Goal: Information Seeking & Learning: Check status

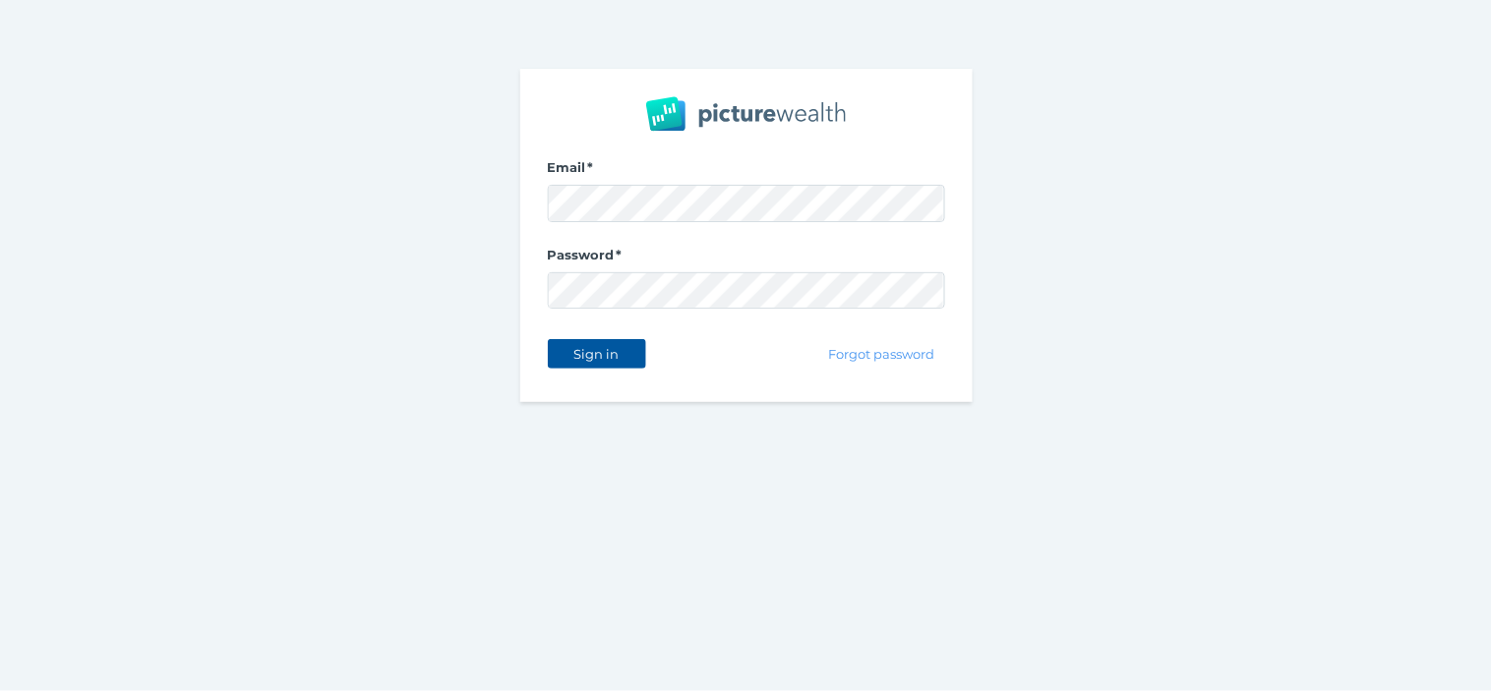
click at [615, 339] on button "Sign in" at bounding box center [597, 353] width 98 height 29
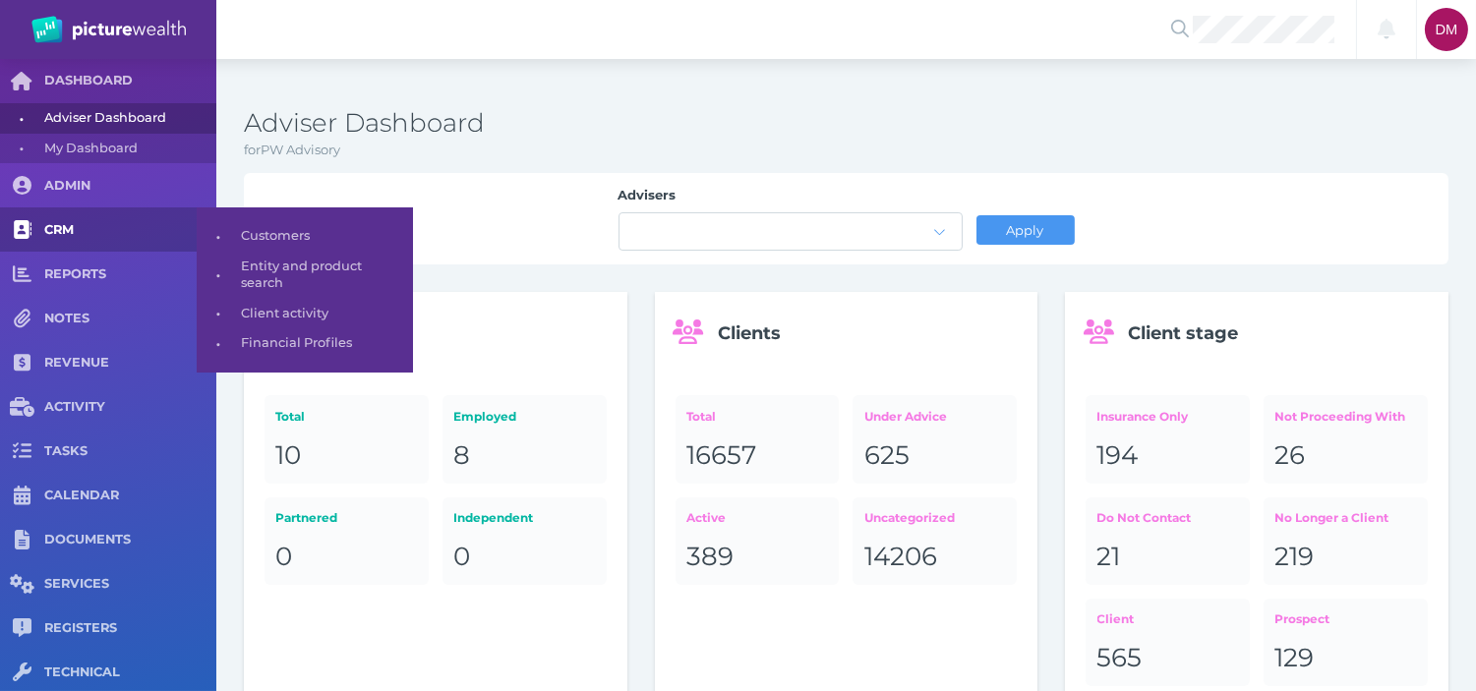
click at [40, 222] on span at bounding box center [22, 229] width 44 height 44
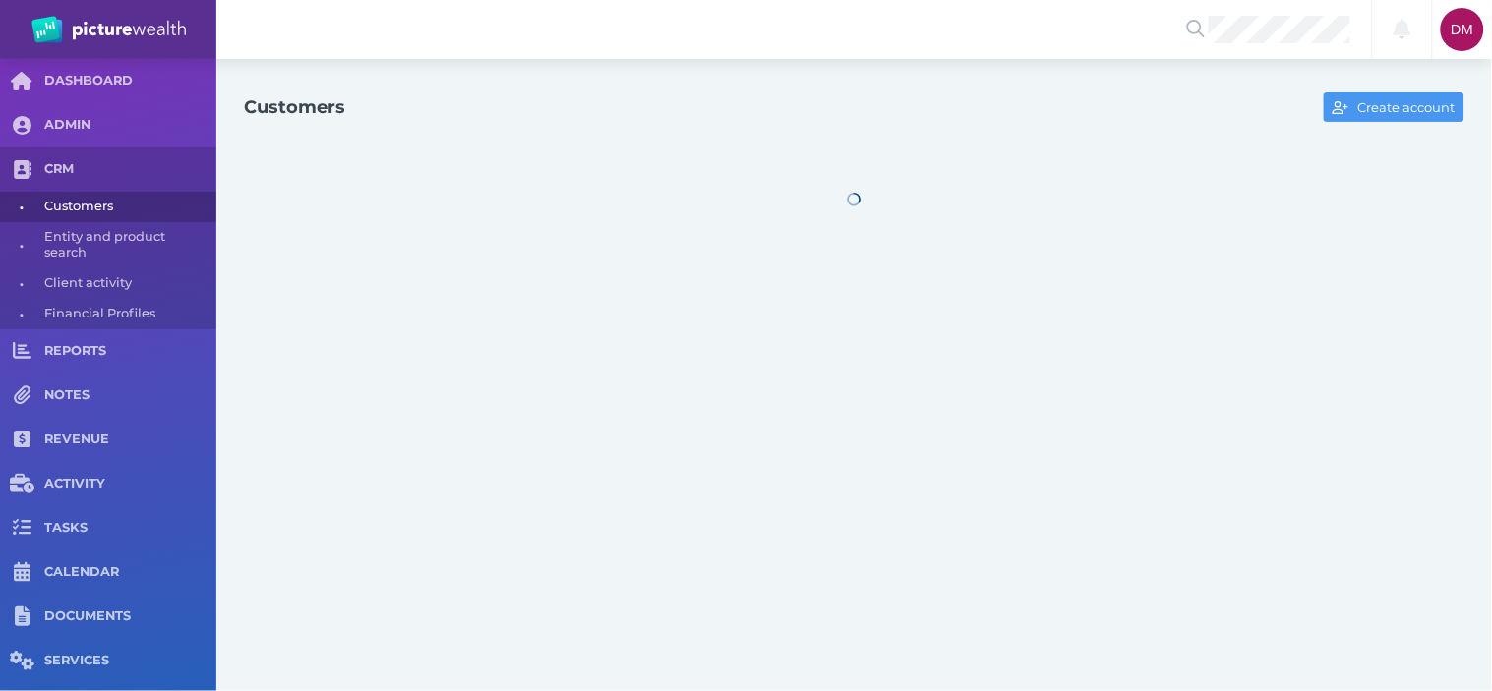
select select "25"
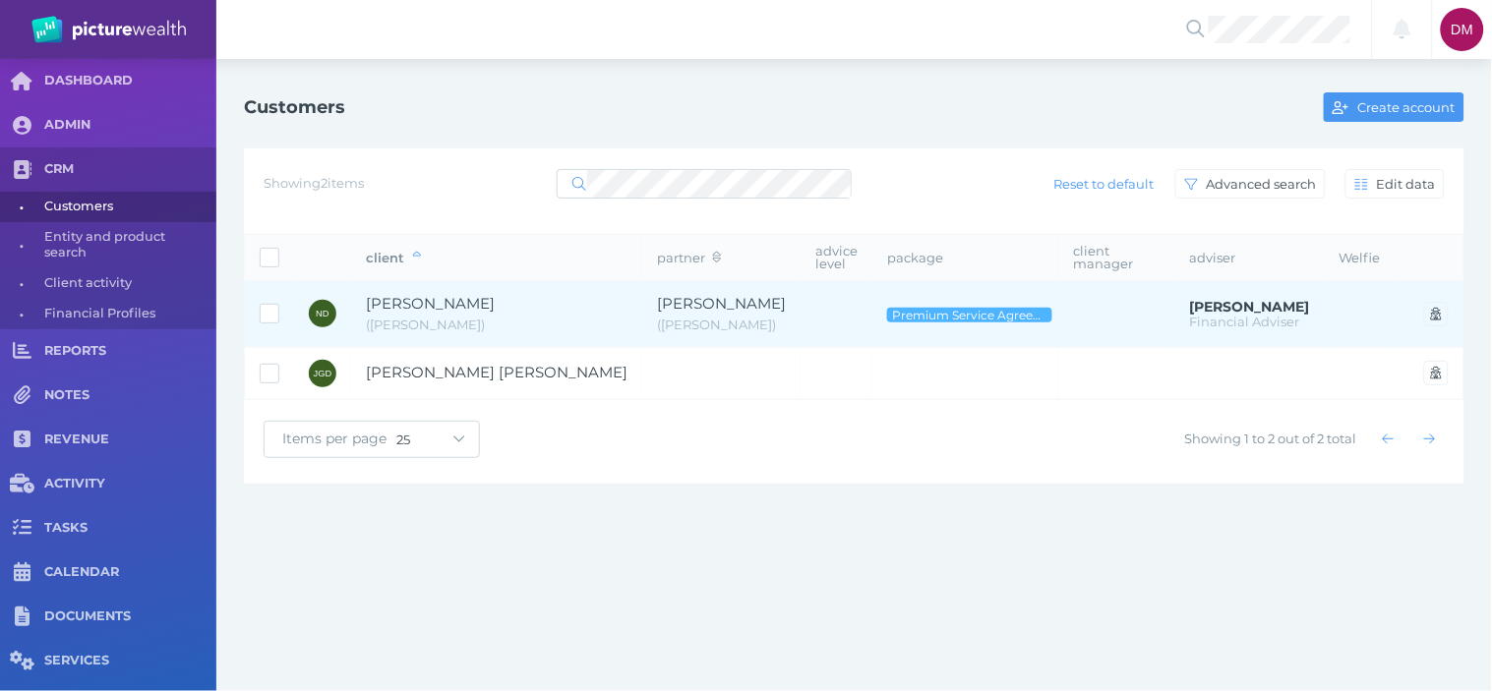
click at [467, 303] on span "[PERSON_NAME]" at bounding box center [430, 303] width 129 height 19
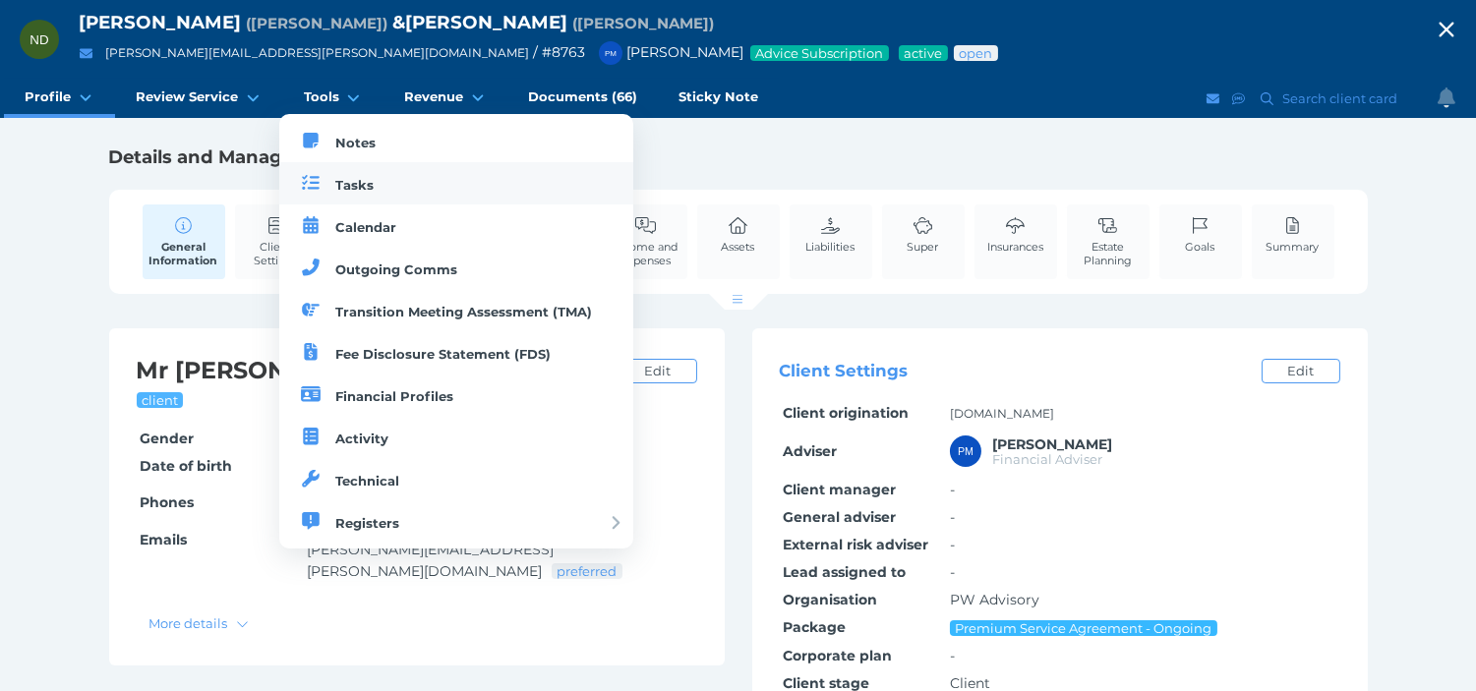
click at [348, 182] on span "Tasks" at bounding box center [354, 185] width 38 height 16
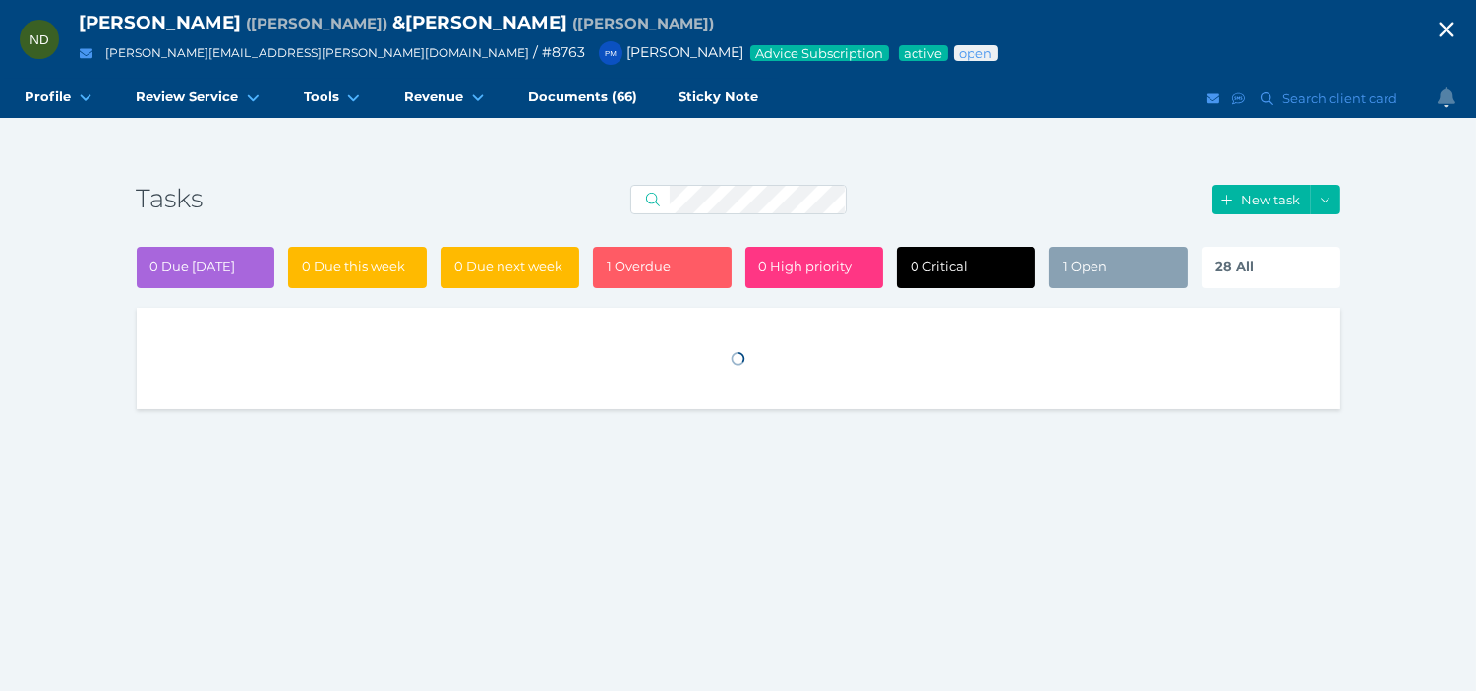
select select "50"
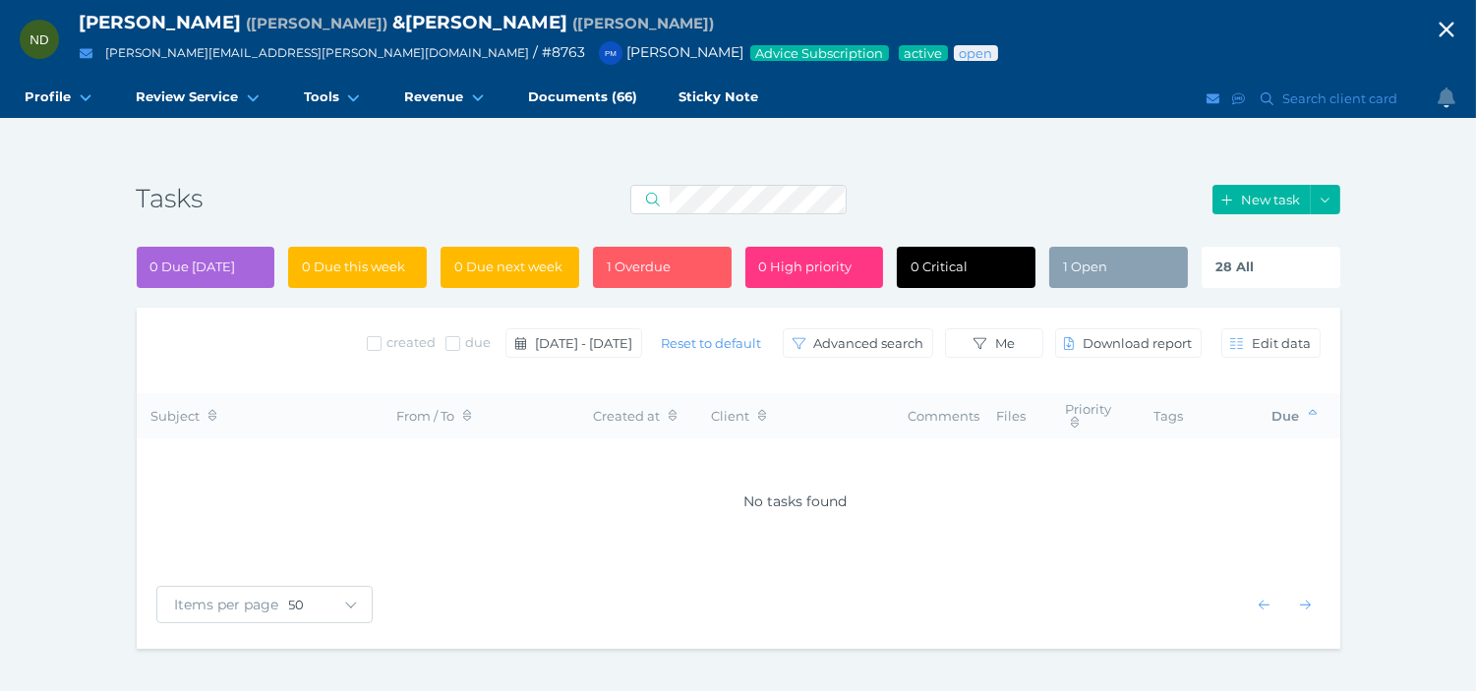
click at [1278, 260] on div "28 All" at bounding box center [1270, 267] width 139 height 41
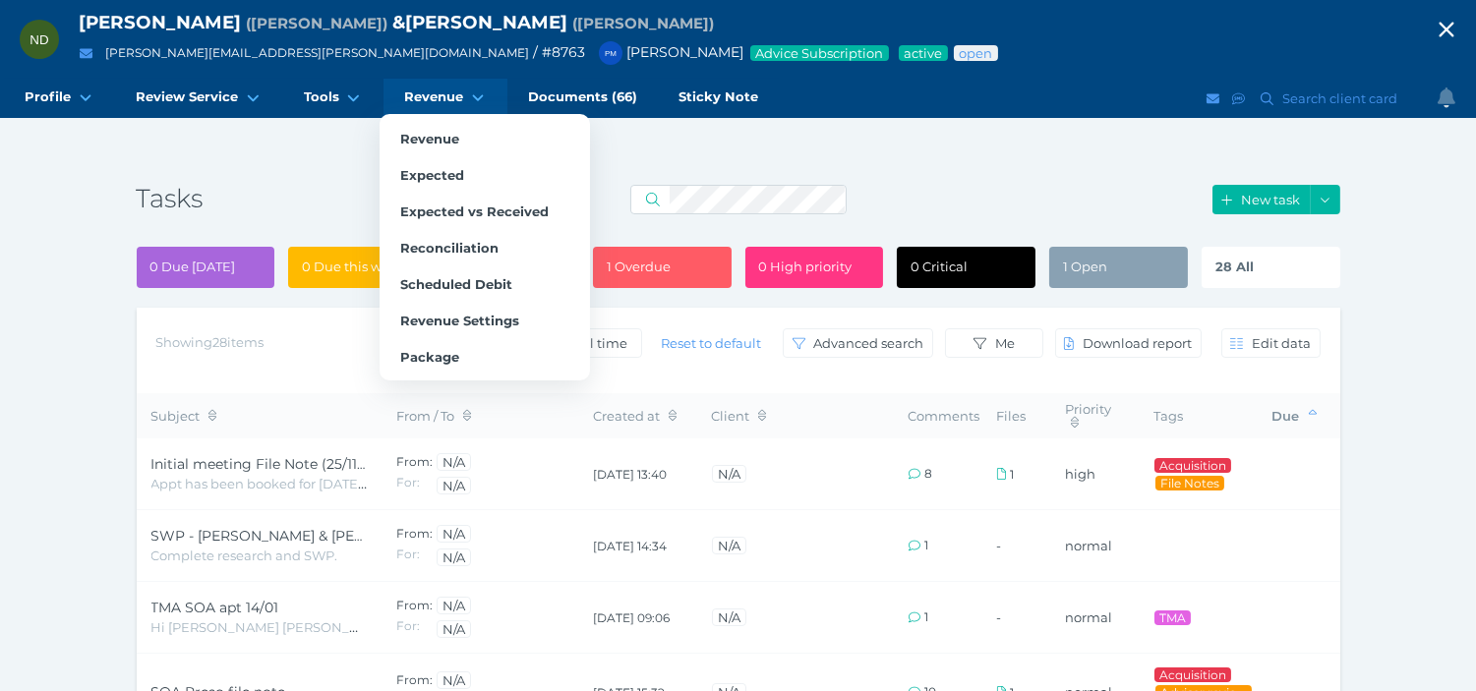
click at [439, 100] on span "Revenue" at bounding box center [433, 96] width 59 height 17
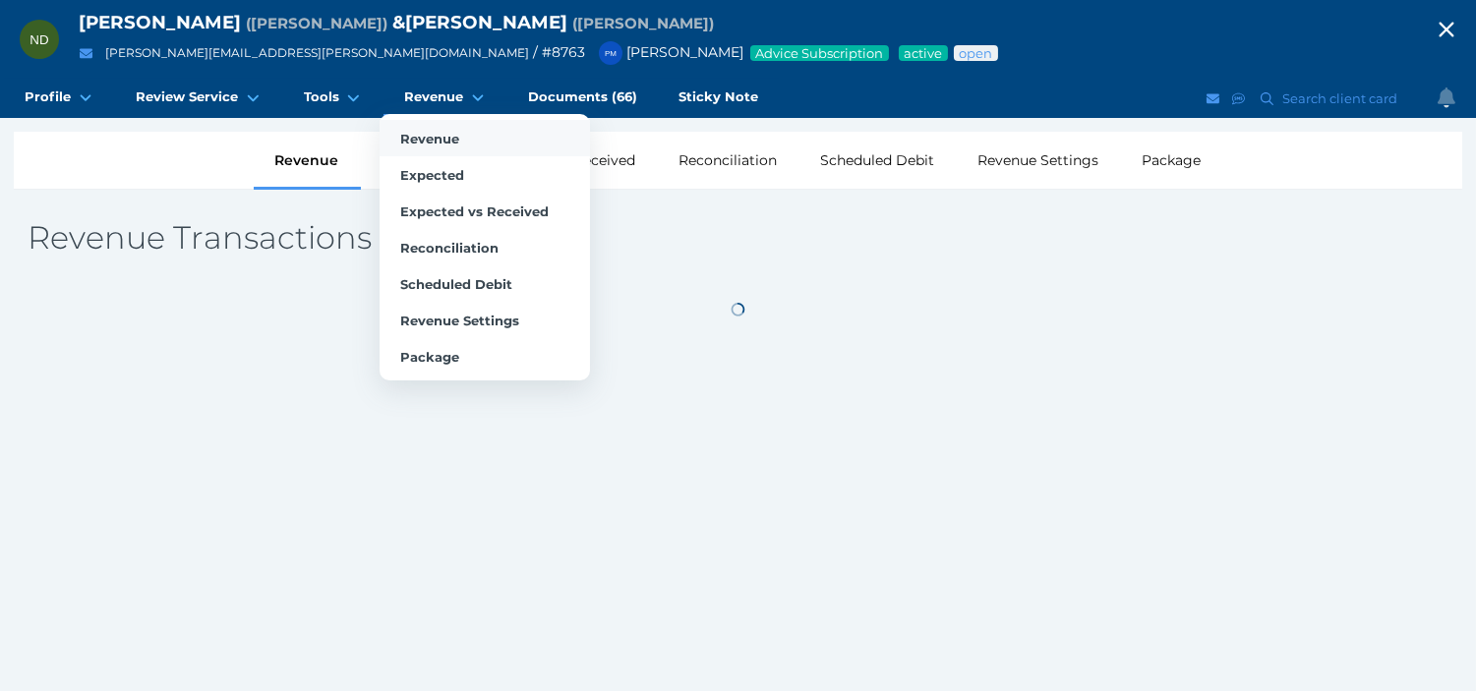
select select "25"
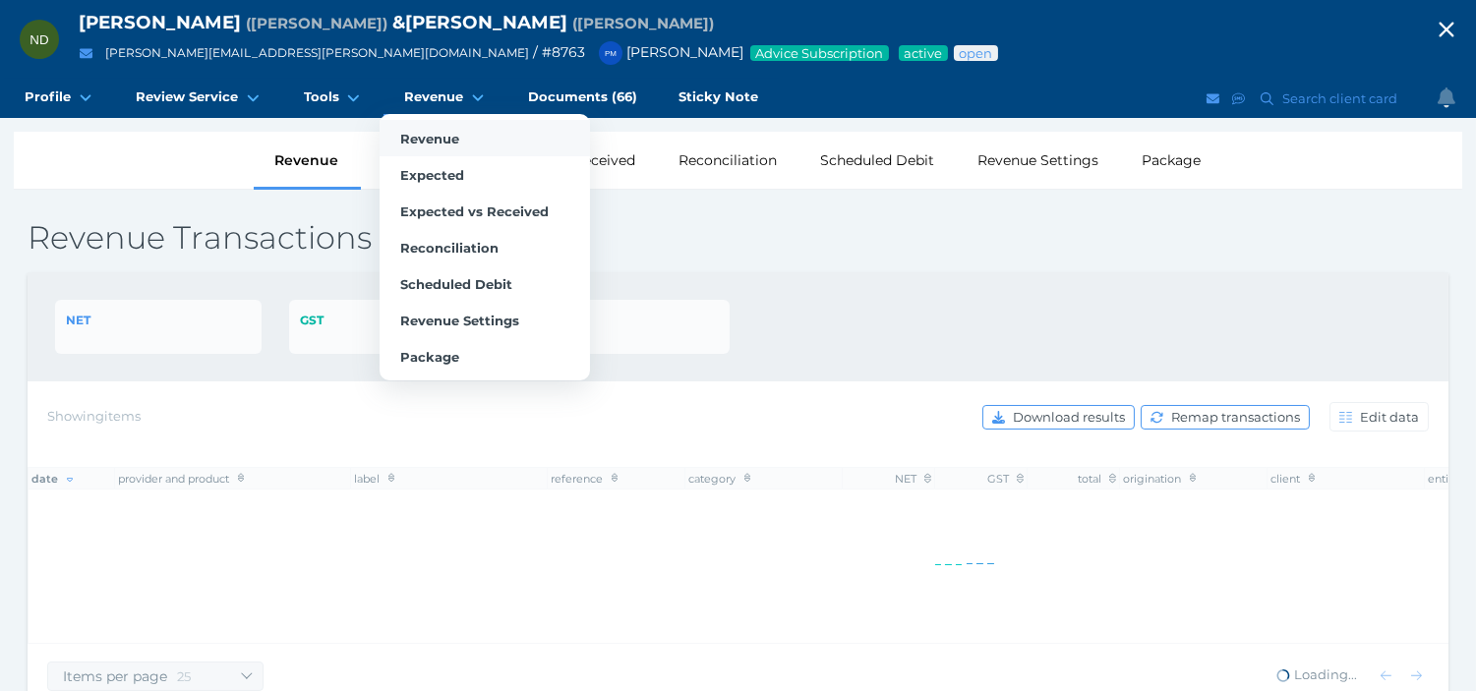
click at [439, 132] on span "Revenue" at bounding box center [429, 139] width 59 height 16
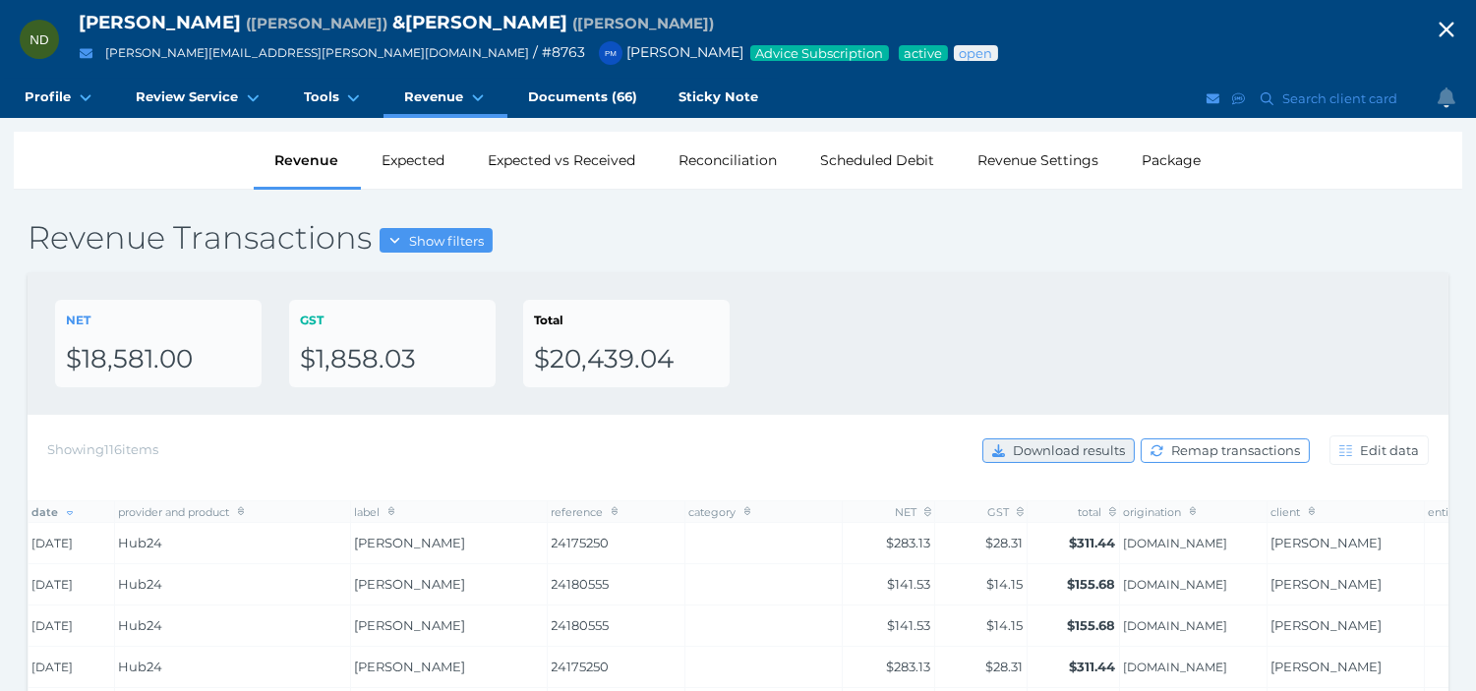
click at [1020, 444] on span "Download results" at bounding box center [1071, 450] width 125 height 16
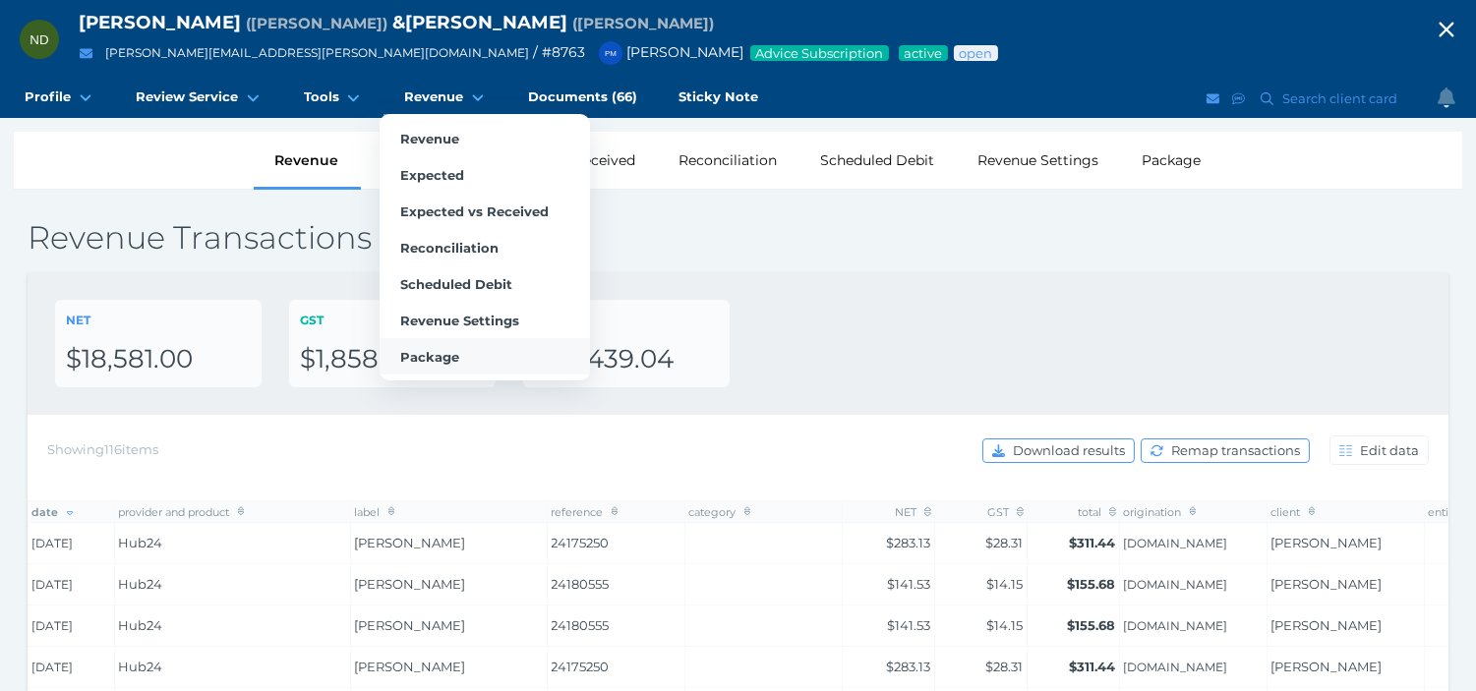
click at [454, 357] on span "Package" at bounding box center [429, 357] width 59 height 16
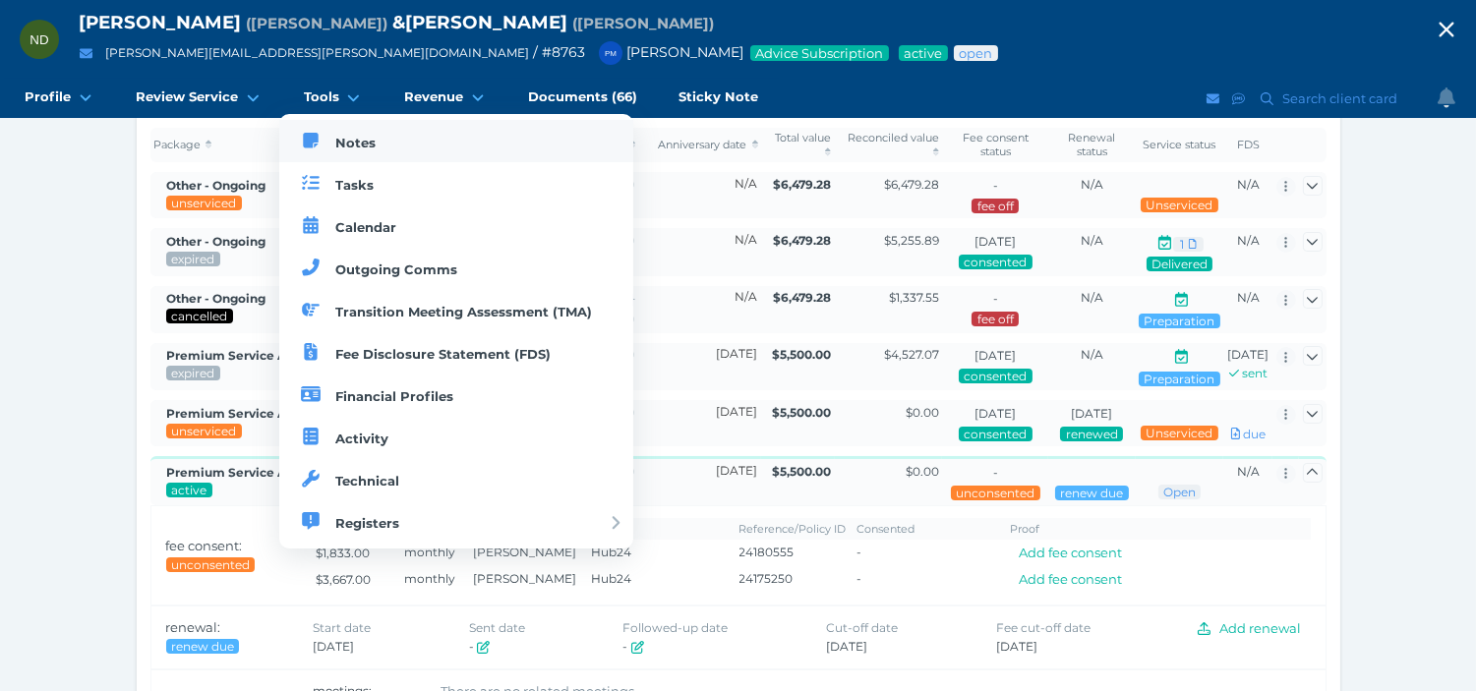
scroll to position [218, 0]
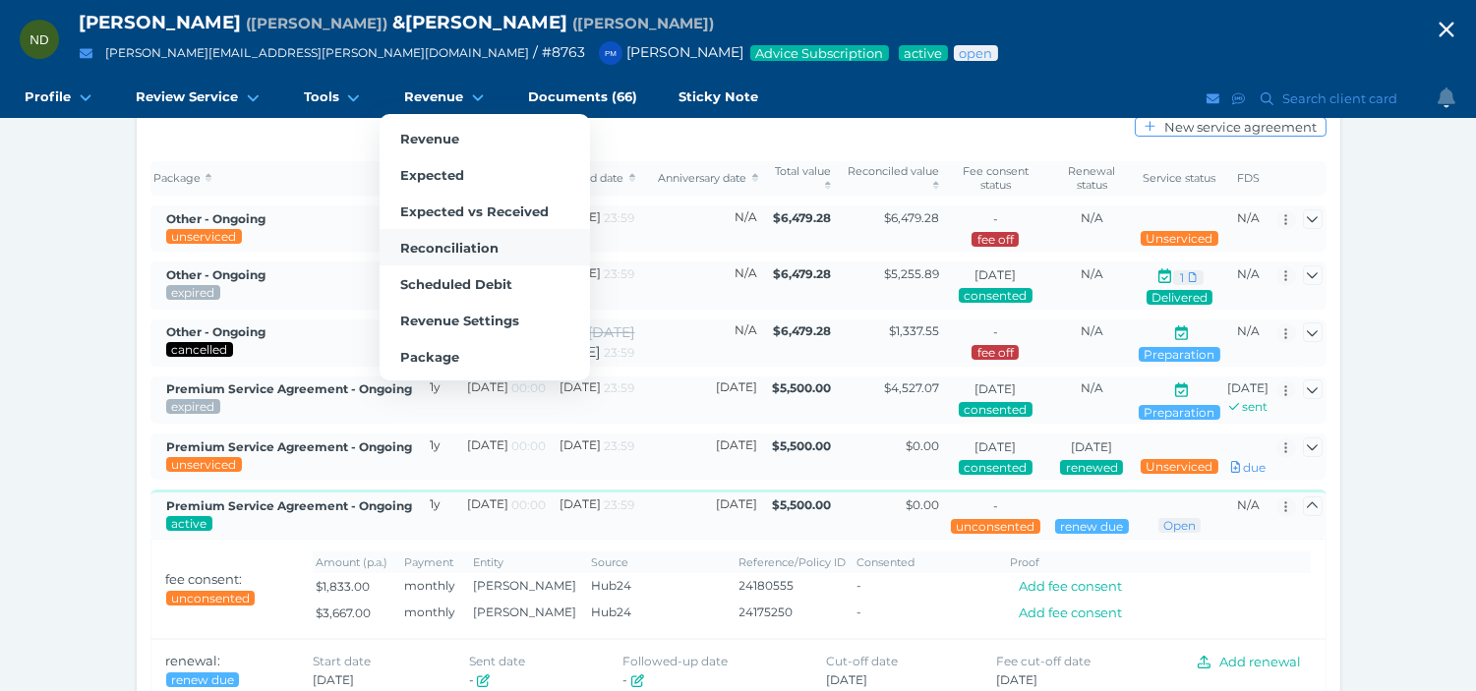
drag, startPoint x: 423, startPoint y: 136, endPoint x: 545, endPoint y: 262, distance: 175.2
click at [423, 136] on span "Revenue" at bounding box center [429, 139] width 59 height 16
select select "25"
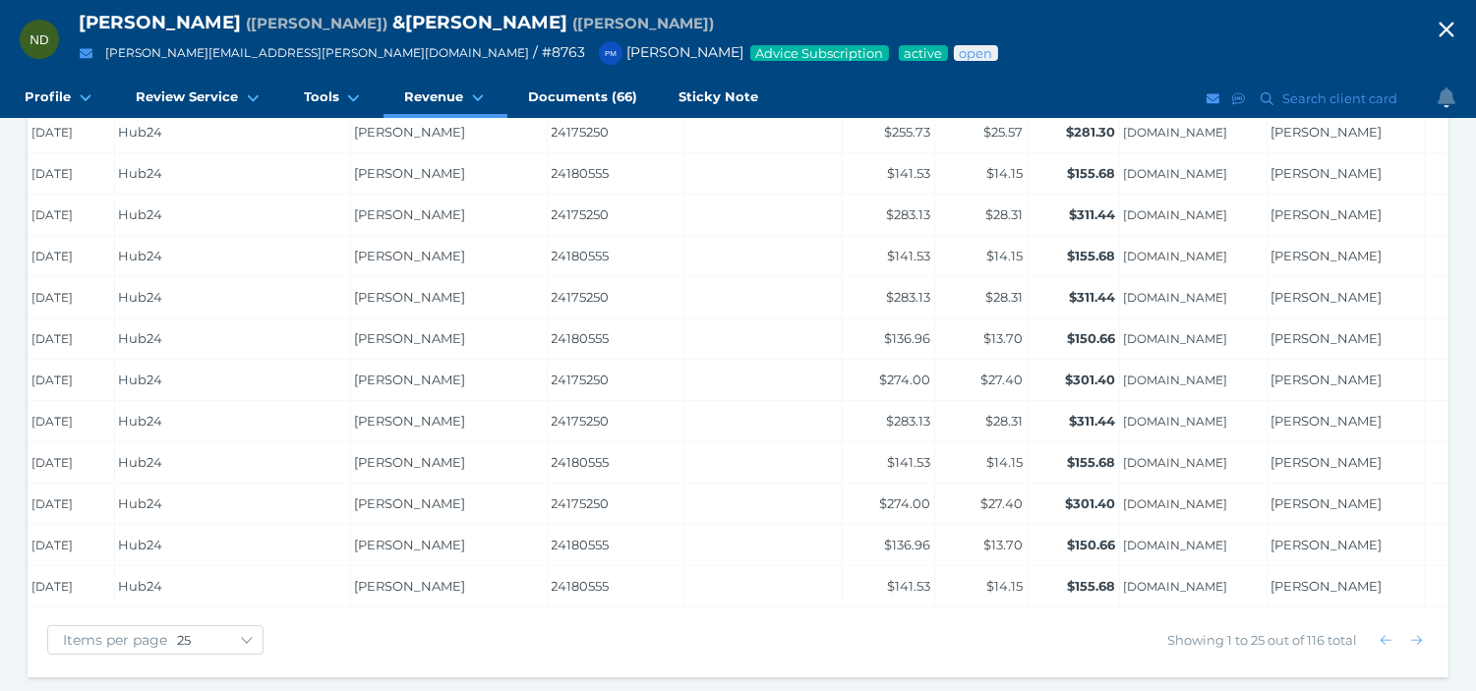
scroll to position [967, 0]
